Goal: Complete application form

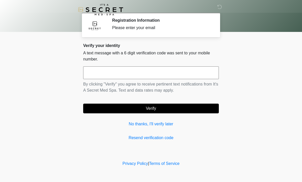
click at [164, 72] on input "text" at bounding box center [151, 72] width 136 height 13
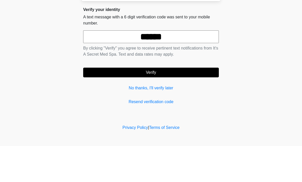
type input "******"
click at [200, 104] on button "Verify" at bounding box center [151, 109] width 136 height 10
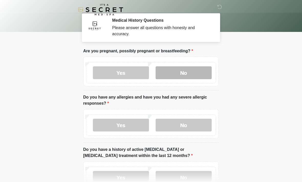
click at [188, 76] on label "No" at bounding box center [183, 72] width 56 height 13
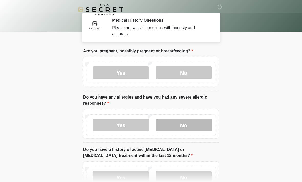
click at [189, 126] on label "No" at bounding box center [183, 125] width 56 height 13
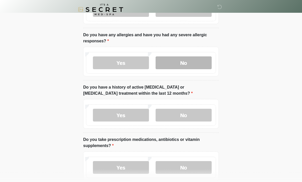
scroll to position [62, 0]
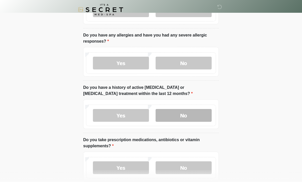
click at [196, 114] on label "No" at bounding box center [183, 115] width 56 height 13
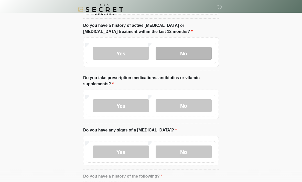
scroll to position [124, 0]
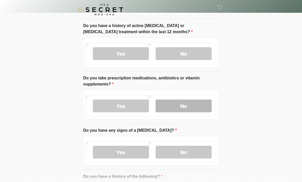
click at [180, 110] on label "No" at bounding box center [183, 106] width 56 height 13
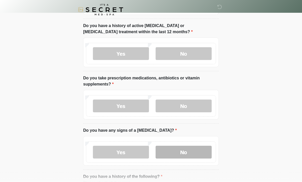
click at [186, 154] on label "No" at bounding box center [183, 152] width 56 height 13
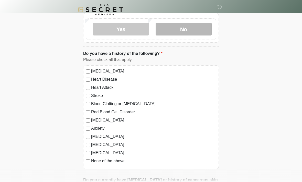
scroll to position [249, 0]
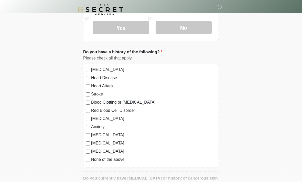
click at [115, 160] on label "None of the above" at bounding box center [153, 160] width 125 height 6
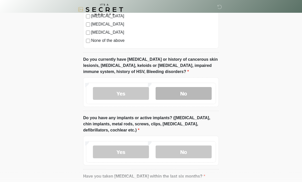
click at [195, 92] on label "No" at bounding box center [183, 93] width 56 height 13
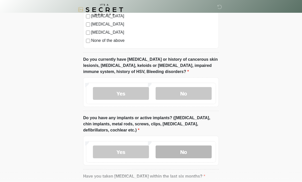
click at [194, 154] on label "No" at bounding box center [183, 152] width 56 height 13
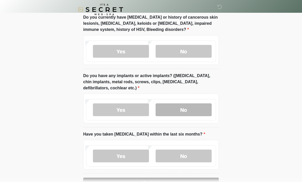
scroll to position [416, 0]
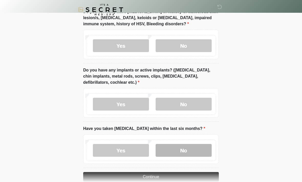
click at [195, 153] on label "No" at bounding box center [183, 150] width 56 height 13
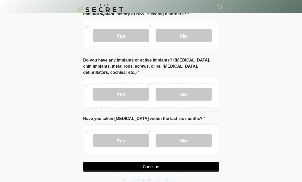
click at [150, 171] on button "Continue" at bounding box center [151, 167] width 136 height 10
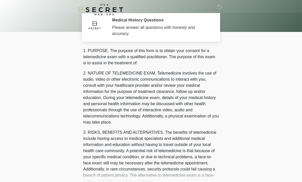
scroll to position [0, 0]
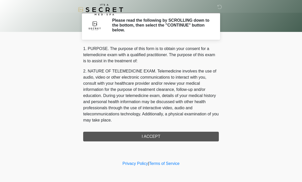
click at [156, 138] on div "1. PURPOSE. The purpose of this form is to obtain your consent for a telemedici…" at bounding box center [151, 94] width 136 height 96
click at [152, 136] on div "1. PURPOSE. The purpose of this form is to obtain your consent for a telemedici…" at bounding box center [151, 94] width 136 height 96
click at [156, 134] on div "1. PURPOSE. The purpose of this form is to obtain your consent for a telemedici…" at bounding box center [151, 94] width 136 height 96
click at [151, 137] on div "1. PURPOSE. The purpose of this form is to obtain your consent for a telemedici…" at bounding box center [151, 94] width 136 height 96
click at [158, 136] on div "1. PURPOSE. The purpose of this form is to obtain your consent for a telemedici…" at bounding box center [151, 94] width 136 height 96
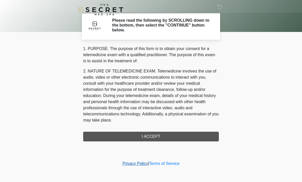
click at [130, 165] on link "Privacy Policy" at bounding box center [135, 164] width 26 height 4
click at [171, 166] on link "Terms of Service" at bounding box center [164, 164] width 30 height 4
click at [150, 134] on div "1. PURPOSE. The purpose of this form is to obtain your consent for a telemedici…" at bounding box center [151, 94] width 136 height 96
click at [148, 138] on div "1. PURPOSE. The purpose of this form is to obtain your consent for a telemedici…" at bounding box center [151, 94] width 136 height 96
click at [189, 134] on div "1. PURPOSE. The purpose of this form is to obtain your consent for a telemedici…" at bounding box center [151, 94] width 136 height 96
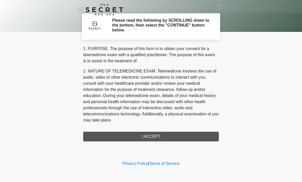
click at [189, 134] on div "1. PURPOSE. The purpose of this form is to obtain your consent for a telemedici…" at bounding box center [151, 94] width 136 height 96
click at [139, 139] on div "1. PURPOSE. The purpose of this form is to obtain your consent for a telemedici…" at bounding box center [151, 94] width 136 height 96
click at [173, 141] on div "1. PURPOSE. The purpose of this form is to obtain your consent for a telemedici…" at bounding box center [151, 94] width 136 height 96
click at [176, 145] on div "‎ ‎ Please read the following by SCROLLING down to the bottom, then select the …" at bounding box center [150, 80] width 153 height 150
click at [166, 136] on div "1. PURPOSE. The purpose of this form is to obtain your consent for a telemedici…" at bounding box center [151, 94] width 136 height 96
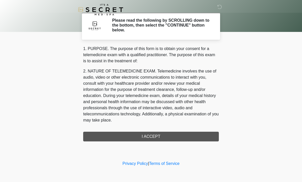
click at [165, 144] on div "‎ ‎ Please read the following by SCROLLING down to the bottom, then select the …" at bounding box center [150, 80] width 153 height 150
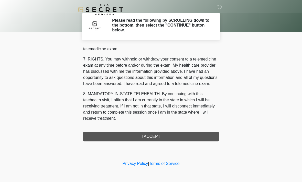
scroll to position [217, 0]
click at [158, 140] on button "I ACCEPT" at bounding box center [151, 137] width 136 height 10
